Goal: Information Seeking & Learning: Learn about a topic

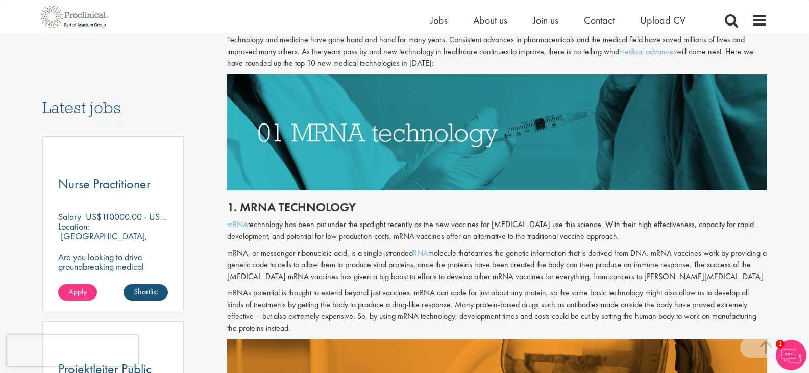
scroll to position [459, 0]
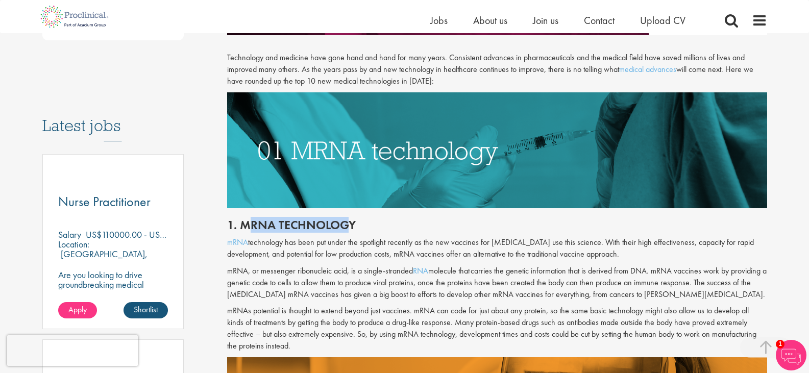
drag, startPoint x: 351, startPoint y: 225, endPoint x: 250, endPoint y: 227, distance: 101.1
click at [250, 227] on h2 "1. mRNA technology" at bounding box center [497, 224] width 540 height 13
drag, startPoint x: 403, startPoint y: 234, endPoint x: 331, endPoint y: 213, distance: 74.8
click at [399, 232] on div "1. mRNA technology mRNA technology has been put under the spotlight recently as…" at bounding box center [496, 282] width 555 height 149
drag, startPoint x: 354, startPoint y: 225, endPoint x: 242, endPoint y: 231, distance: 111.4
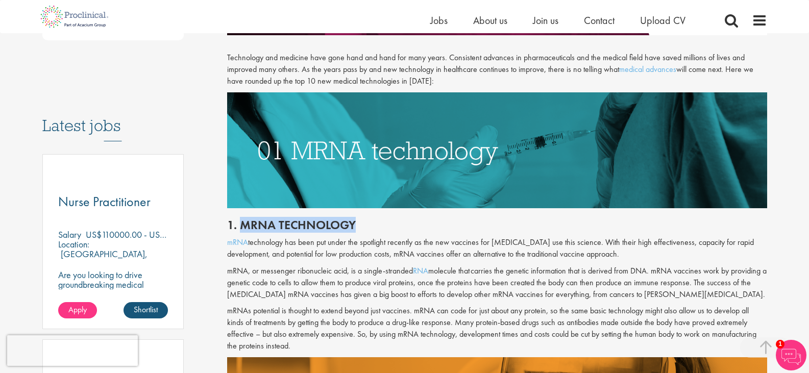
click at [242, 231] on h2 "1. mRNA technology" at bounding box center [497, 224] width 540 height 13
copy h2 "mRNA technology"
click at [350, 185] on img at bounding box center [497, 150] width 540 height 116
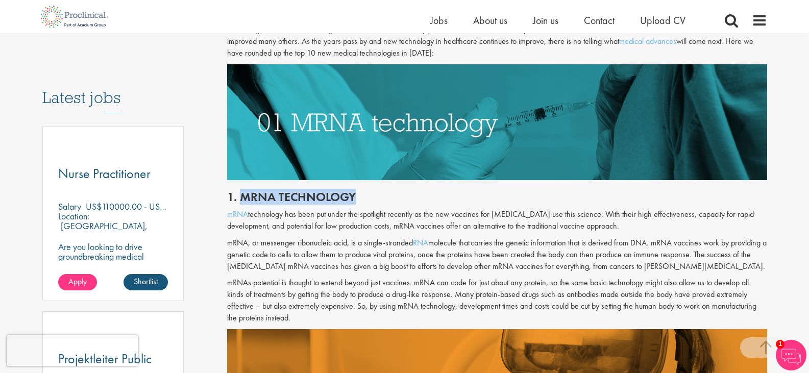
scroll to position [510, 0]
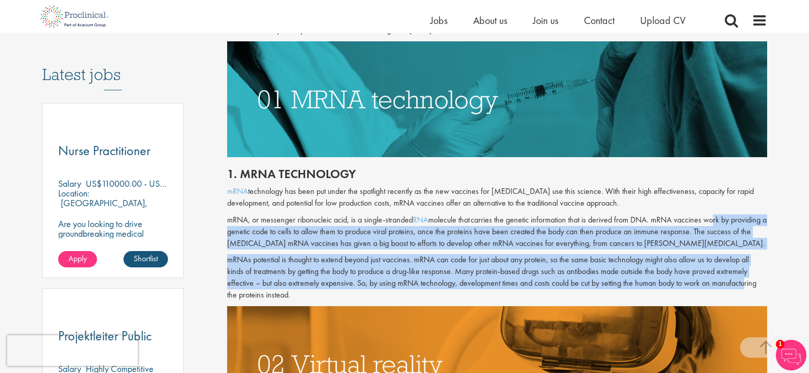
drag, startPoint x: 712, startPoint y: 216, endPoint x: 744, endPoint y: 281, distance: 71.9
click at [744, 281] on div "1. mRNA technology mRNA technology has been put under the spotlight recently as…" at bounding box center [496, 231] width 555 height 149
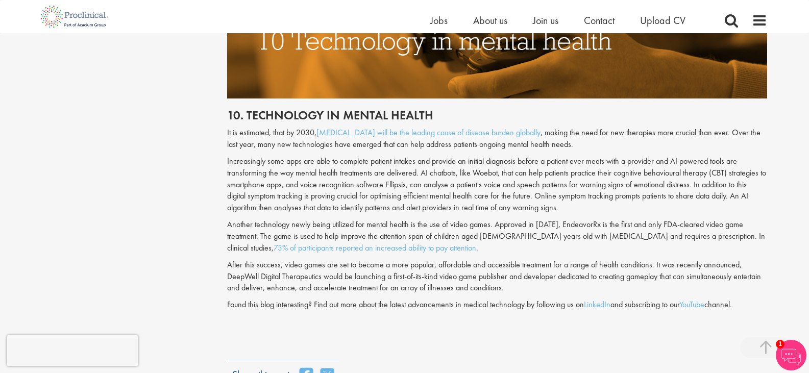
scroll to position [3419, 0]
